Goal: Information Seeking & Learning: Understand process/instructions

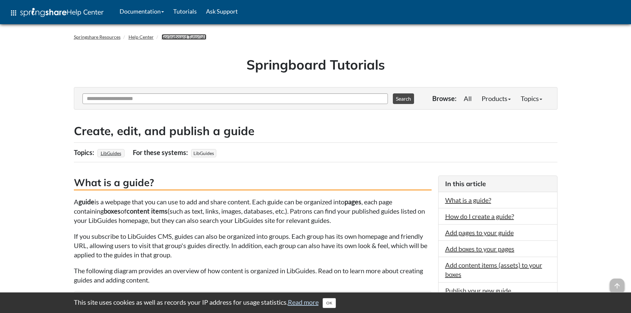
click at [184, 38] on link "Springboard Tutorials" at bounding box center [184, 37] width 45 height 6
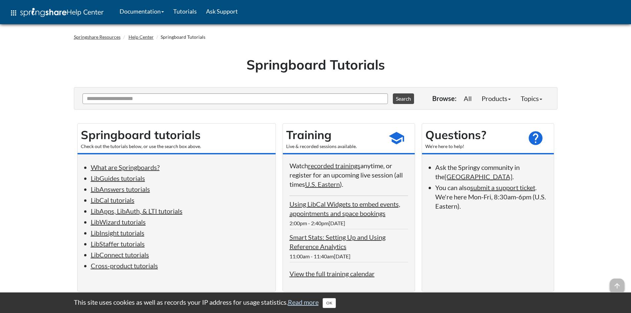
scroll to position [66, 0]
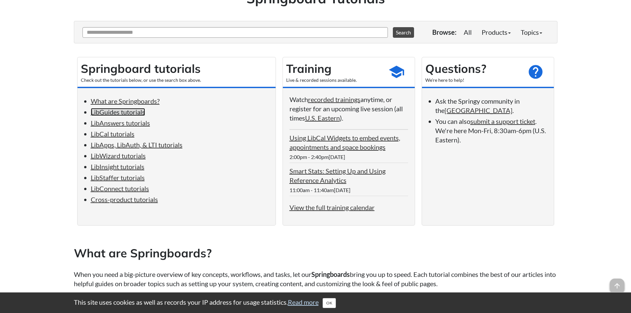
click at [137, 110] on link "LibGuides tutorials" at bounding box center [118, 112] width 54 height 8
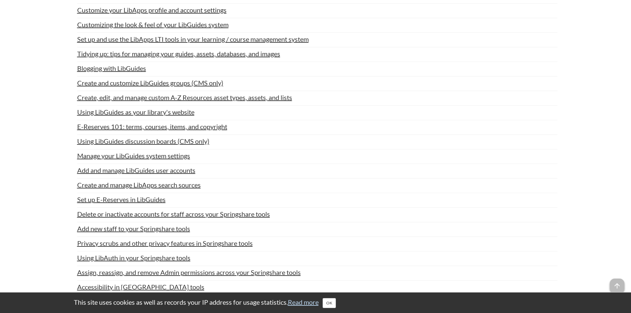
scroll to position [568, 0]
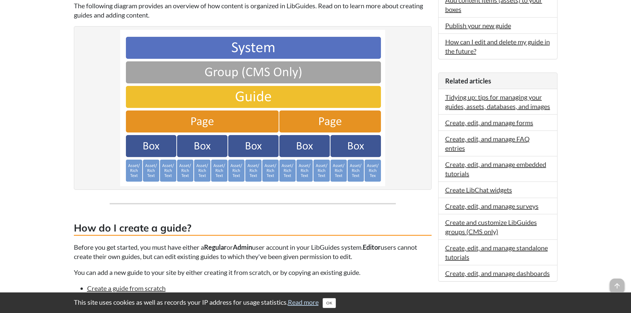
scroll to position [431, 0]
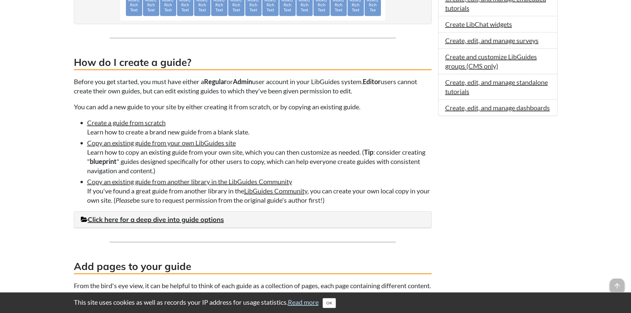
click at [174, 62] on h3 "How do I create a guide?" at bounding box center [253, 62] width 358 height 15
click at [175, 62] on h3 "How do I create a guide?" at bounding box center [253, 62] width 358 height 15
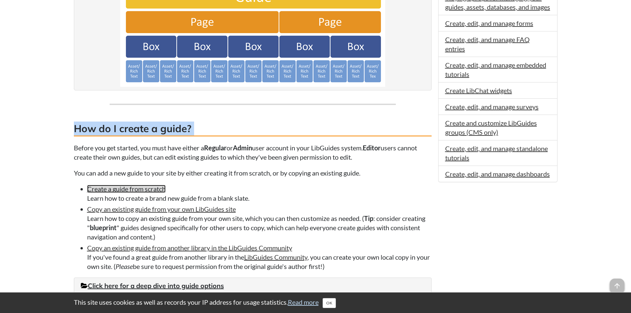
scroll to position [398, 0]
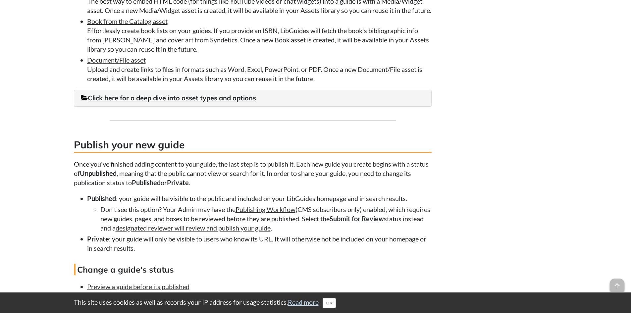
scroll to position [1690, 0]
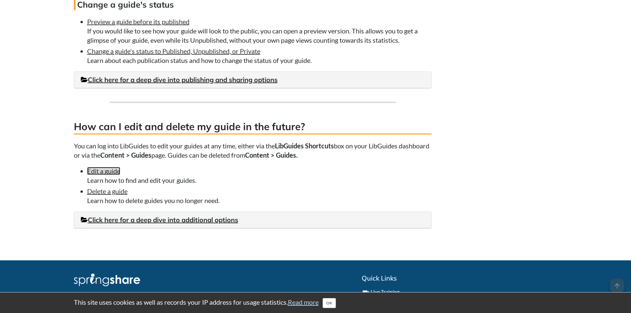
click at [103, 175] on link "Edit a guide" at bounding box center [103, 171] width 33 height 8
